Goal: Feedback & Contribution: Contribute content

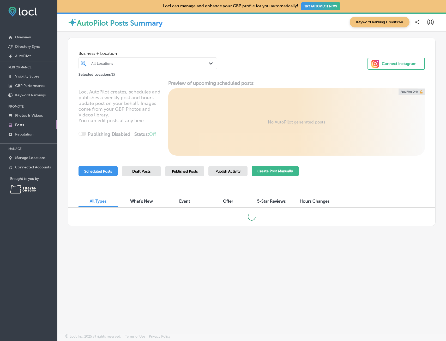
click at [278, 171] on button "Create Post Manually" at bounding box center [275, 171] width 47 height 10
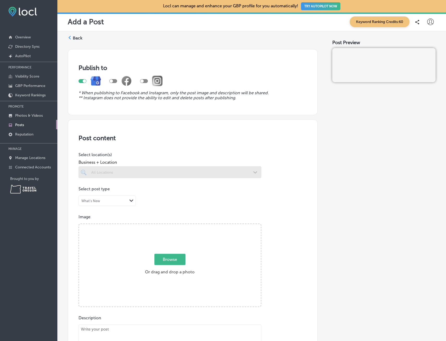
click at [253, 174] on div at bounding box center [170, 172] width 183 height 12
click at [131, 201] on polygon at bounding box center [131, 200] width 4 height 2
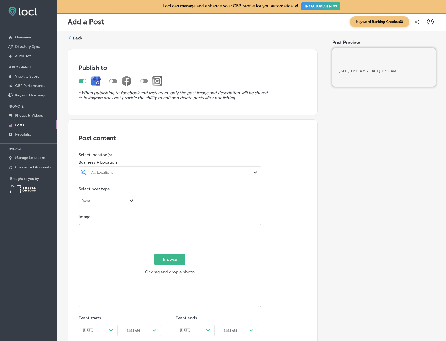
click at [254, 170] on div "Path Created with Sketch." at bounding box center [256, 173] width 6 height 6
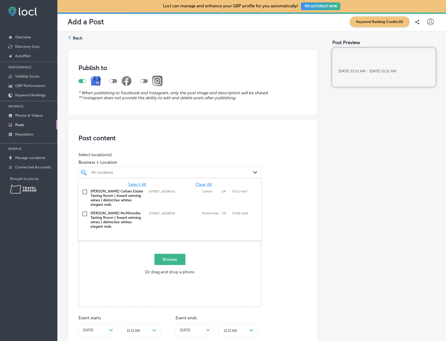
click at [85, 191] on input "checkbox" at bounding box center [85, 192] width 6 height 6
click at [84, 215] on input "checkbox" at bounding box center [85, 214] width 6 height 6
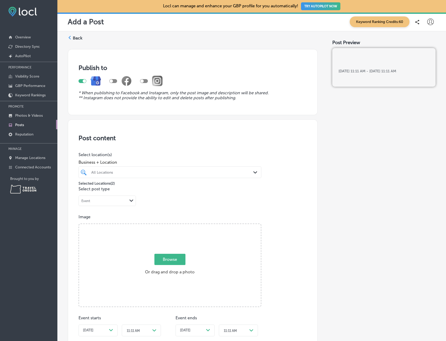
click at [301, 203] on div "Post content Select location(s) Business + Location All Locations Path Created …" at bounding box center [193, 317] width 250 height 397
click at [170, 260] on span "Browse" at bounding box center [169, 259] width 31 height 11
click at [170, 225] on input "Browse Or drag and drop a photo" at bounding box center [170, 225] width 182 height 2
type input "C:\fakepath\BIGBOLD25.jpg"
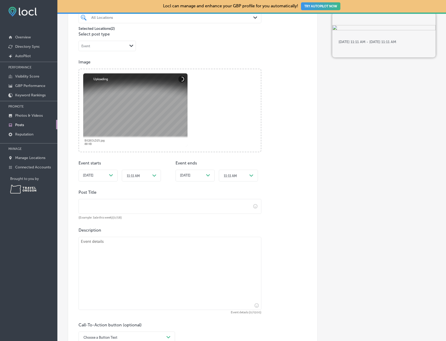
scroll to position [157, 0]
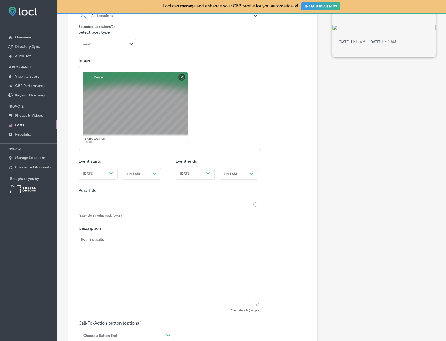
click at [112, 175] on div "Path Created with Sketch." at bounding box center [111, 173] width 4 height 4
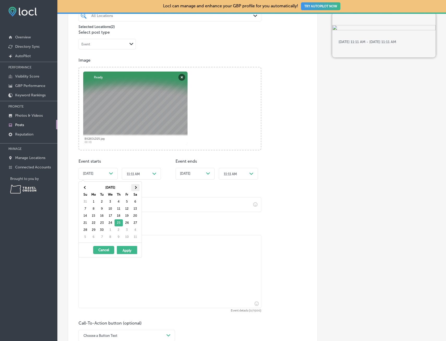
click at [134, 187] on span at bounding box center [135, 187] width 3 height 3
click at [154, 172] on icon "Path Created with Sketch." at bounding box center [154, 173] width 4 height 2
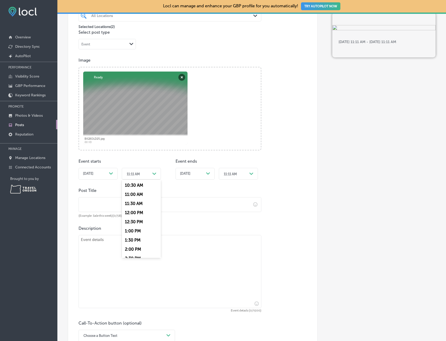
scroll to position [209, 0]
click at [141, 195] on div "12:00 PM" at bounding box center [141, 195] width 39 height 9
click at [211, 173] on div "[DATE] Path Created with Sketch." at bounding box center [195, 174] width 39 height 12
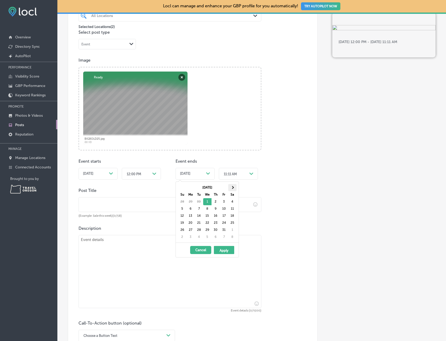
click at [232, 188] on span at bounding box center [232, 187] width 3 height 3
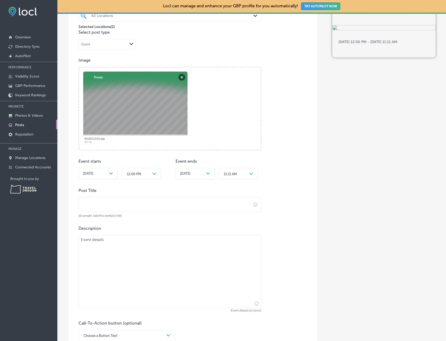
click at [250, 174] on icon "Path Created with Sketch." at bounding box center [251, 173] width 4 height 2
click at [237, 221] on div "7:00 PM" at bounding box center [238, 222] width 39 height 9
click at [114, 208] on input "text" at bounding box center [165, 204] width 172 height 14
type input "Big Bold Red Wine Tour"
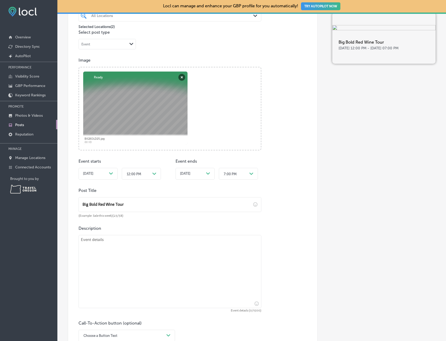
click at [100, 244] on textarea at bounding box center [170, 271] width 183 height 73
paste textarea "[DATE] – [DATE] || Both Tasting Rooms (and other participating wineries) [PERSO…"
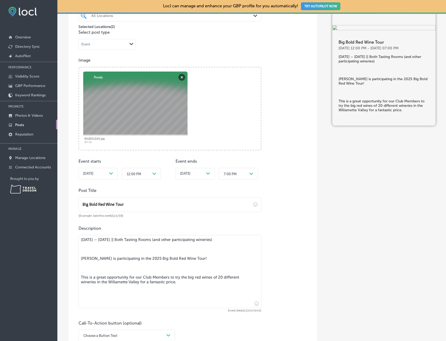
click at [80, 257] on textarea "[DATE] – [DATE] || Both Tasting Rooms (and other participating wineries) [PERSO…" at bounding box center [170, 271] width 183 height 73
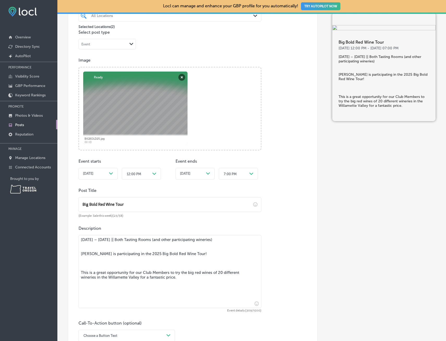
click at [81, 272] on textarea "[DATE] – [DATE] || Both Tasting Rooms (and other participating wineries) [PERSO…" at bounding box center [170, 271] width 183 height 73
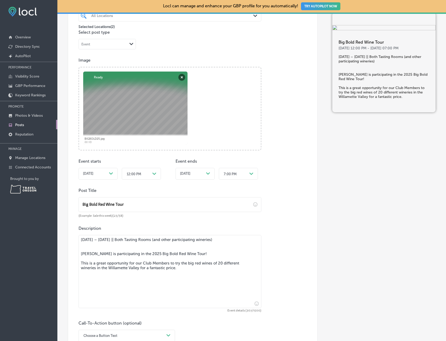
type textarea "[DATE] – [DATE] || Both Tasting Rooms (and other participating wineries) [PERSO…"
click at [139, 203] on input "Big Bold Red Wine Tour" at bounding box center [165, 204] width 172 height 14
type input "Big Bold Red Wine Tour (Club Event)"
click at [118, 287] on textarea "[DATE] – [DATE] || Both Tasting Rooms (and other participating wineries) [PERSO…" at bounding box center [170, 271] width 183 height 73
click at [195, 268] on textarea "[DATE] – [DATE] || Both Tasting Rooms (and other participating wineries) [PERSO…" at bounding box center [170, 271] width 183 height 73
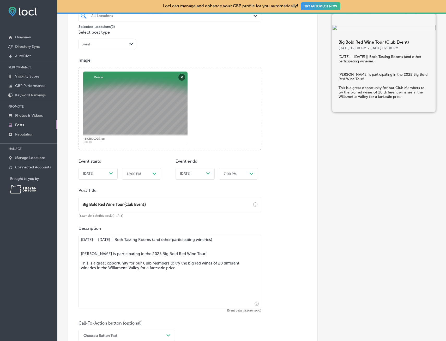
paste textarea "Wine club members can pick up one passport per club membership at the tasting r…"
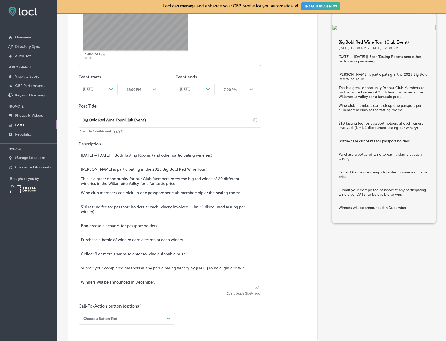
scroll to position [241, 0]
click at [81, 207] on textarea "[DATE] – [DATE] || Both Tasting Rooms (and other participating wineries) [PERSO…" at bounding box center [170, 220] width 183 height 140
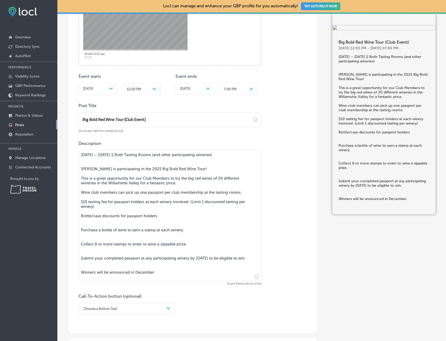
click at [81, 231] on textarea "[DATE] – [DATE] || Both Tasting Rooms (and other participating wineries) [PERSO…" at bounding box center [170, 215] width 183 height 131
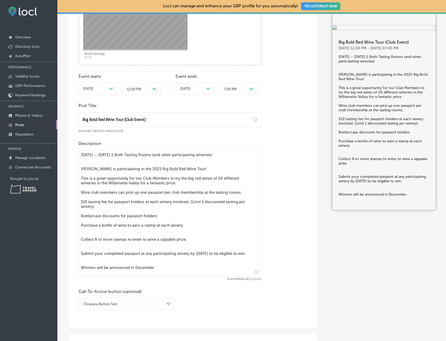
click at [82, 239] on textarea "[DATE] – [DATE] || Both Tasting Rooms (and other participating wineries) [PERSO…" at bounding box center [170, 213] width 183 height 126
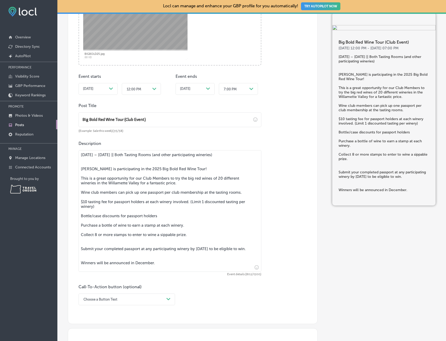
click at [80, 248] on textarea "[DATE] – [DATE] || Both Tasting Rooms (and other participating wineries) [PERSO…" at bounding box center [170, 211] width 183 height 122
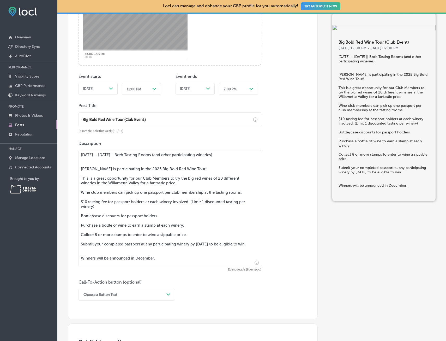
click at [81, 262] on textarea "[DATE] – [DATE] || Both Tasting Rooms (and other participating wineries) [PERSO…" at bounding box center [170, 208] width 183 height 117
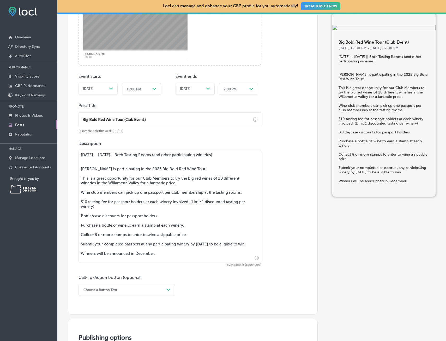
click at [167, 259] on textarea "[DATE] – [DATE] || Both Tasting Rooms (and other participating wineries) [PERSO…" at bounding box center [170, 206] width 183 height 112
click at [91, 267] on textarea "[DATE] – [DATE] || Both Tasting Rooms (and other participating wineries) [PERSO…" at bounding box center [170, 211] width 183 height 122
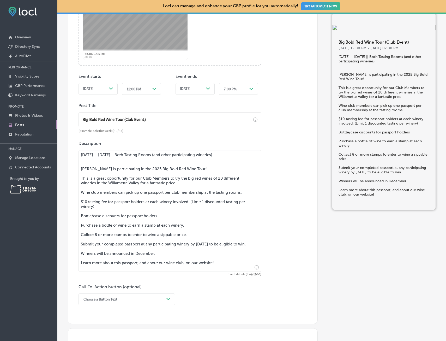
click at [164, 258] on textarea "[DATE] – [DATE] || Both Tasting Rooms (and other participating wineries) [PERSO…" at bounding box center [170, 211] width 183 height 122
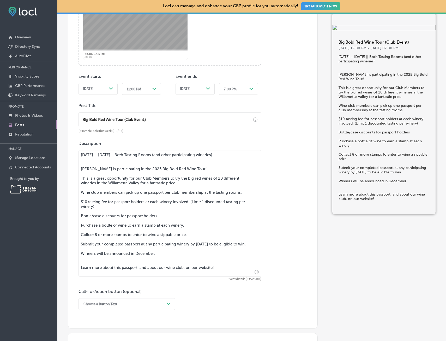
type textarea "[DATE] – [DATE] || Both Tasting Rooms (and other participating wineries) [PERSO…"
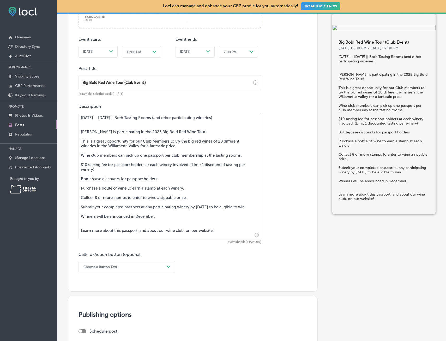
click at [121, 273] on div "Choose a Button Text Path Created with Sketch." at bounding box center [127, 267] width 97 height 12
click at [95, 315] on div "Learn more" at bounding box center [127, 314] width 97 height 9
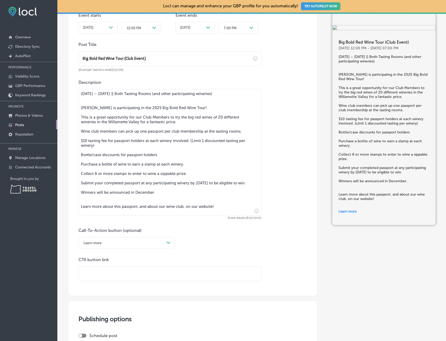
scroll to position [304, 0]
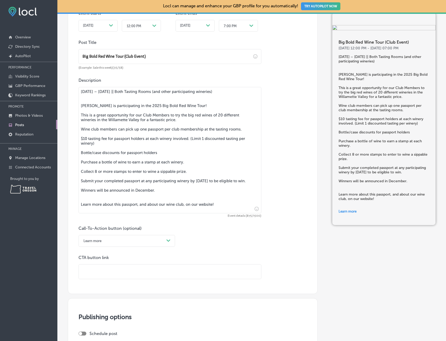
paste input "[URL][DOMAIN_NAME]"
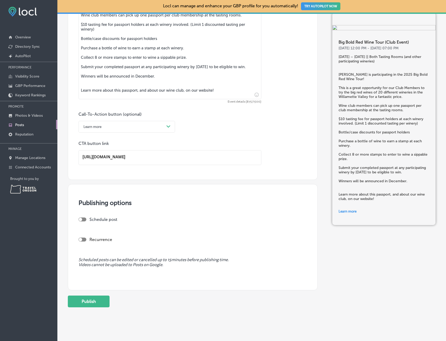
scroll to position [425, 0]
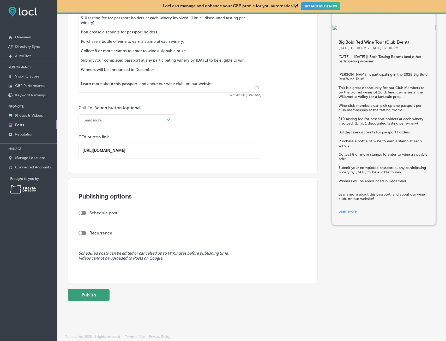
type input "[URL][DOMAIN_NAME]"
click at [91, 296] on button "Publish" at bounding box center [89, 295] width 42 height 12
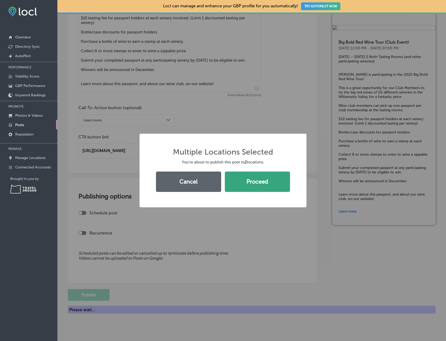
click at [259, 187] on button "Proceed" at bounding box center [257, 181] width 65 height 20
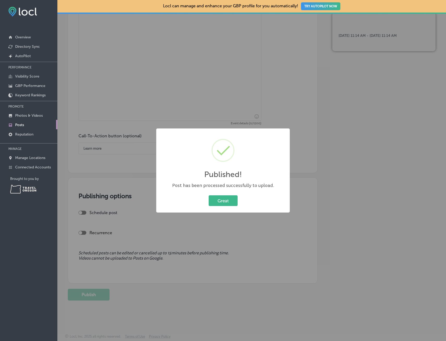
scroll to position [397, 0]
click at [223, 199] on button "Great" at bounding box center [223, 200] width 29 height 11
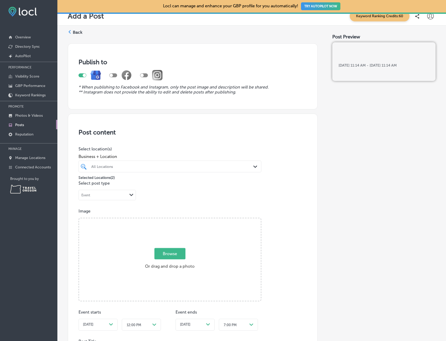
scroll to position [0, 0]
